Goal: Book appointment/travel/reservation

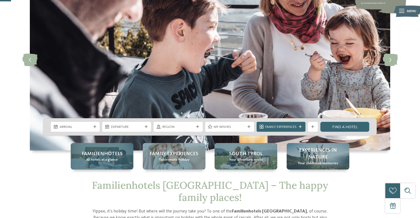
click at [103, 158] on span "All hotels at a glance" at bounding box center [102, 160] width 32 height 5
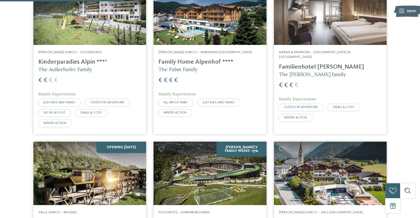
scroll to position [497, 0]
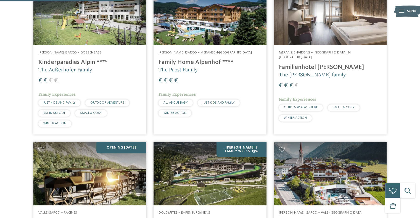
click at [91, 160] on img at bounding box center [89, 173] width 113 height 63
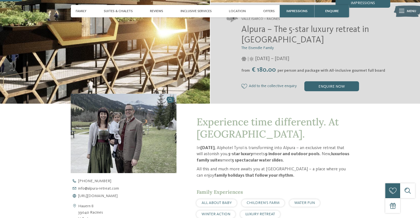
scroll to position [110, 0]
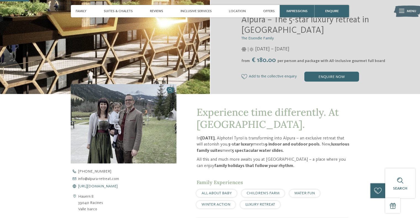
drag, startPoint x: 129, startPoint y: 189, endPoint x: 118, endPoint y: 186, distance: 11.1
click at [118, 186] on span "[URL][DOMAIN_NAME]" at bounding box center [97, 187] width 39 height 4
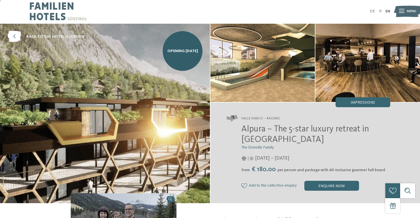
scroll to position [0, 0]
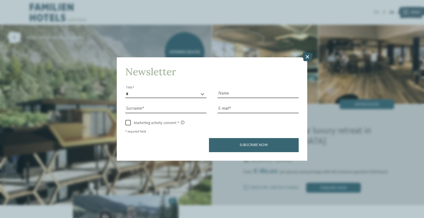
click at [306, 57] on icon at bounding box center [307, 56] width 11 height 9
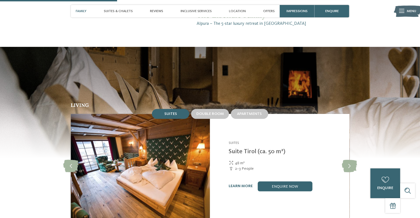
scroll to position [497, 0]
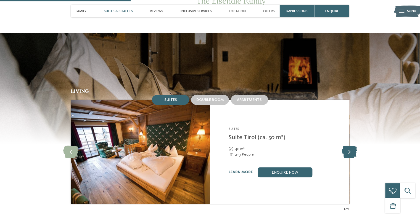
click at [348, 153] on icon at bounding box center [348, 152] width 15 height 12
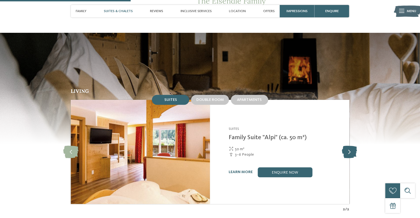
click at [348, 153] on icon at bounding box center [348, 152] width 15 height 12
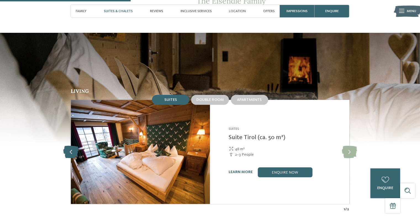
click at [72, 152] on icon at bounding box center [70, 152] width 15 height 12
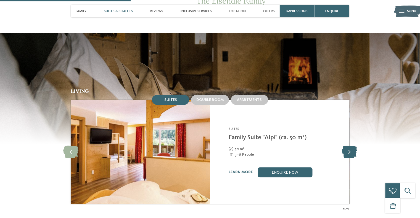
click at [348, 155] on icon at bounding box center [348, 152] width 15 height 12
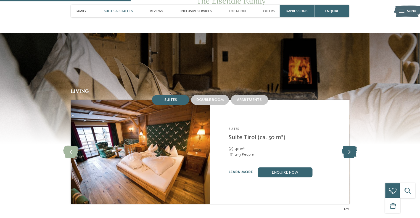
click at [348, 155] on icon at bounding box center [348, 152] width 15 height 12
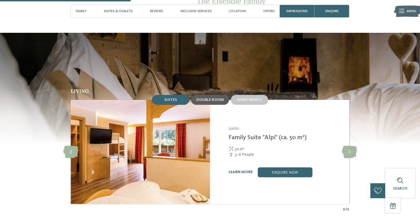
click at [211, 100] on span "Double room" at bounding box center [210, 100] width 28 height 4
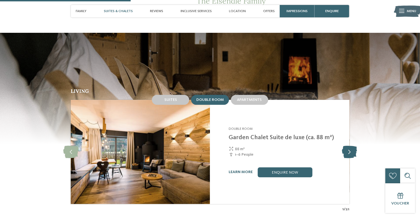
click at [348, 152] on icon at bounding box center [348, 152] width 15 height 12
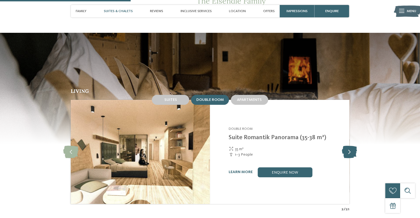
click at [348, 152] on icon at bounding box center [348, 152] width 15 height 12
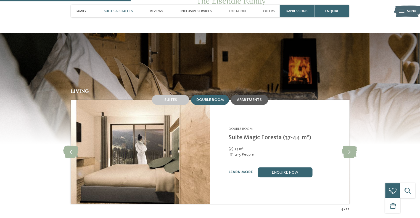
click at [256, 104] on div "Apartments" at bounding box center [249, 100] width 37 height 10
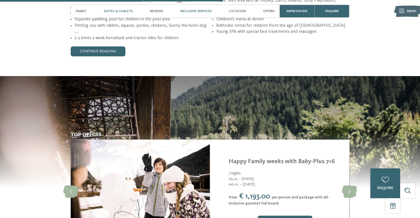
scroll to position [633, 0]
